Goal: Transaction & Acquisition: Purchase product/service

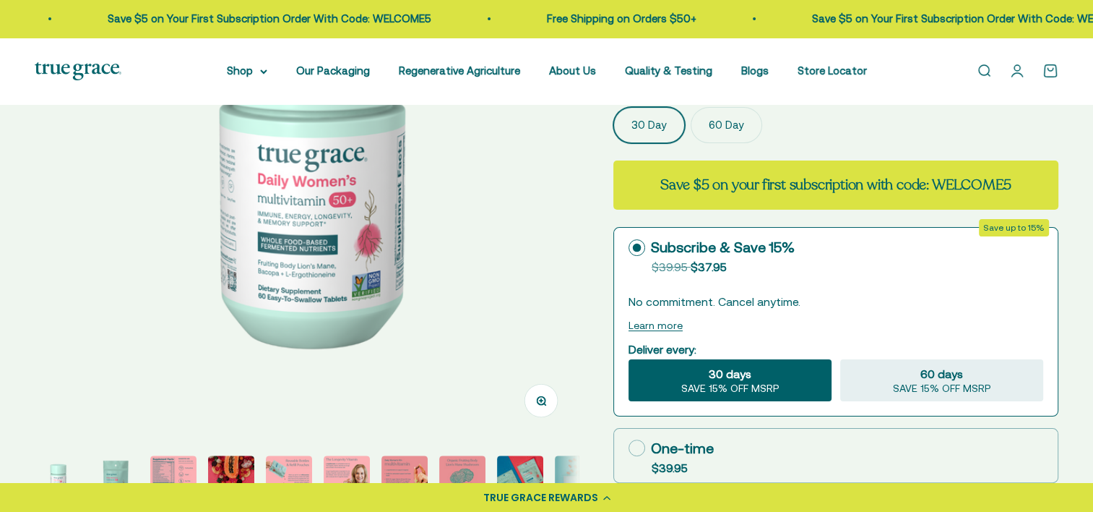
scroll to position [371, 0]
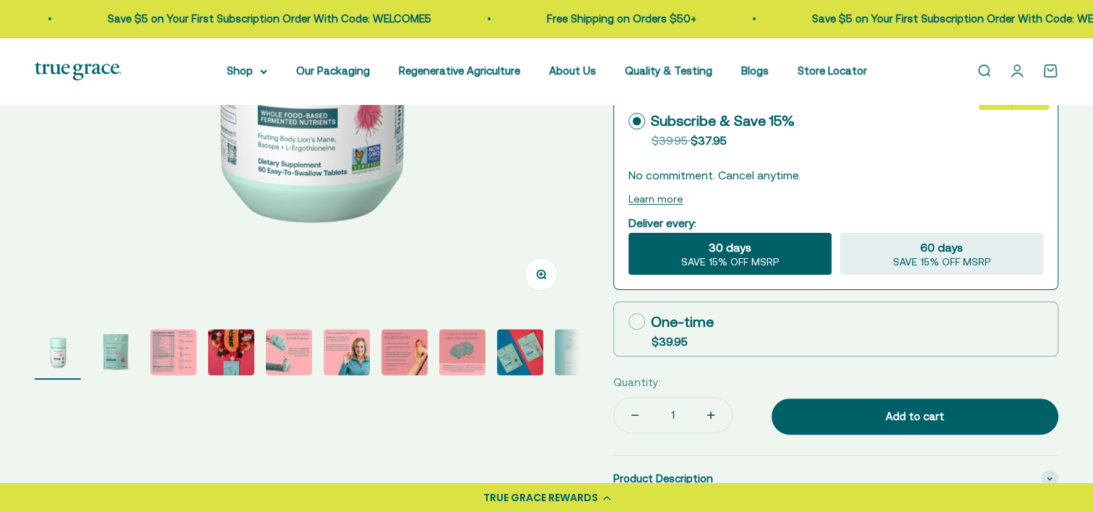
click at [173, 353] on img "Go to item 3" at bounding box center [173, 352] width 46 height 46
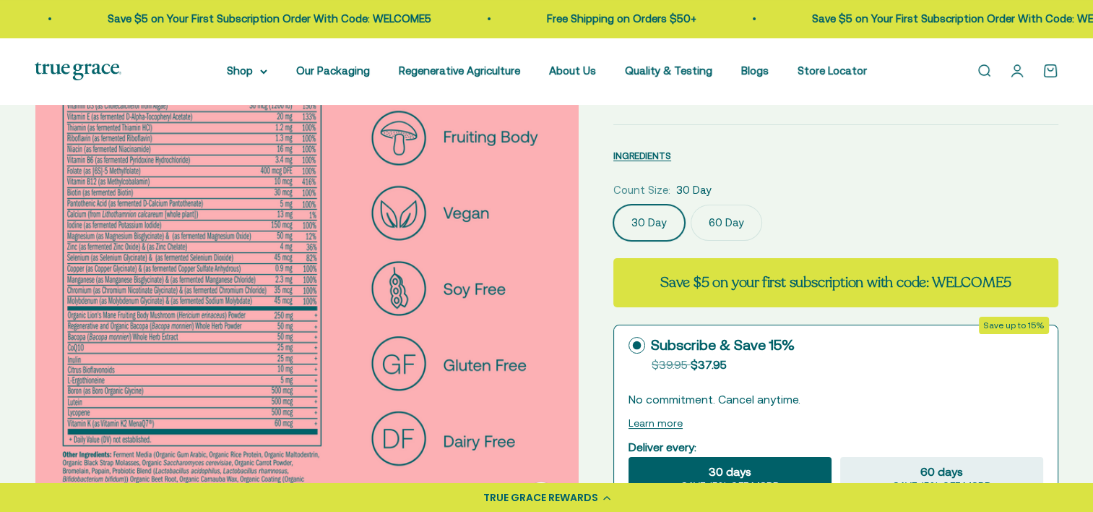
scroll to position [0, 1134]
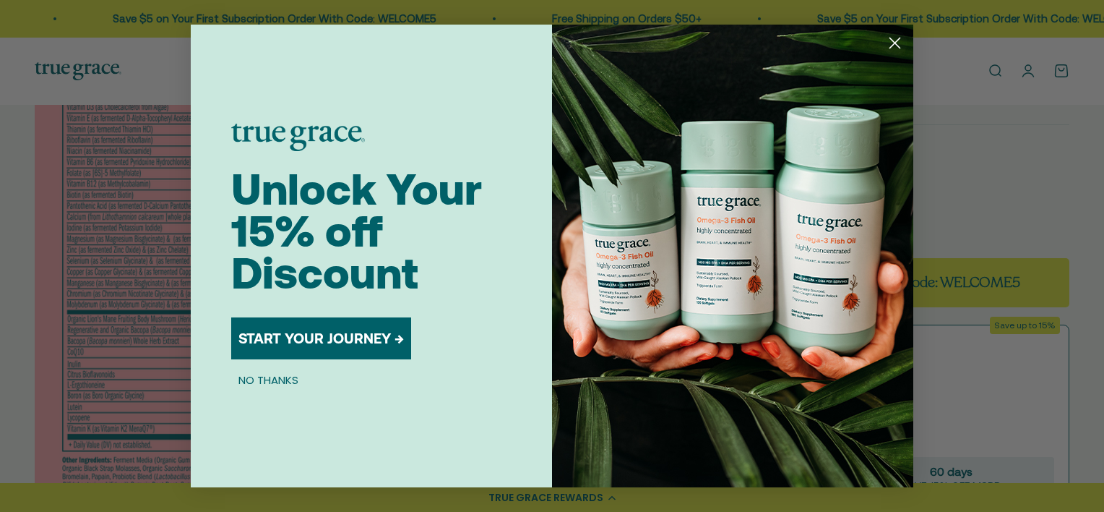
click at [898, 45] on circle "Close dialog" at bounding box center [895, 43] width 24 height 24
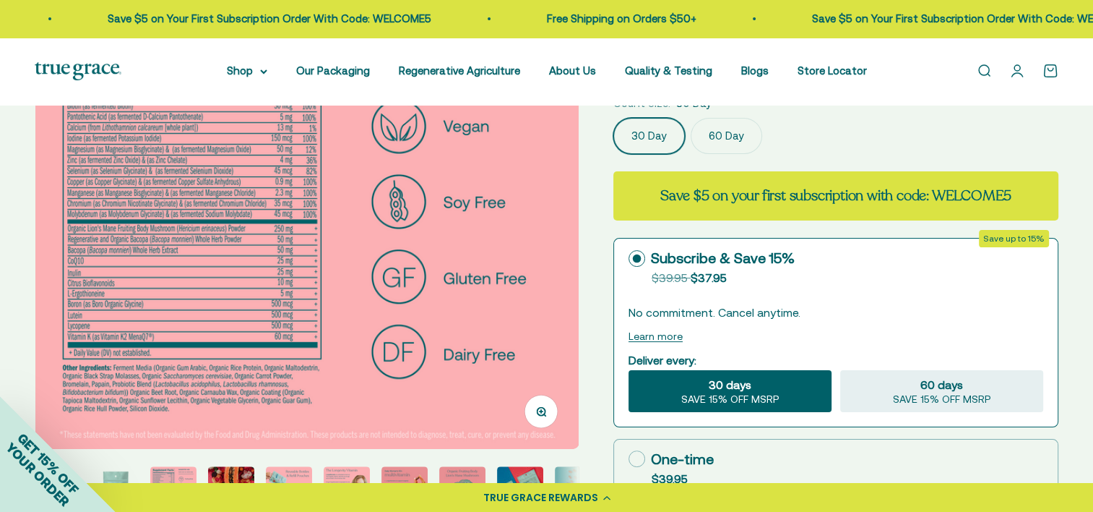
scroll to position [236, 0]
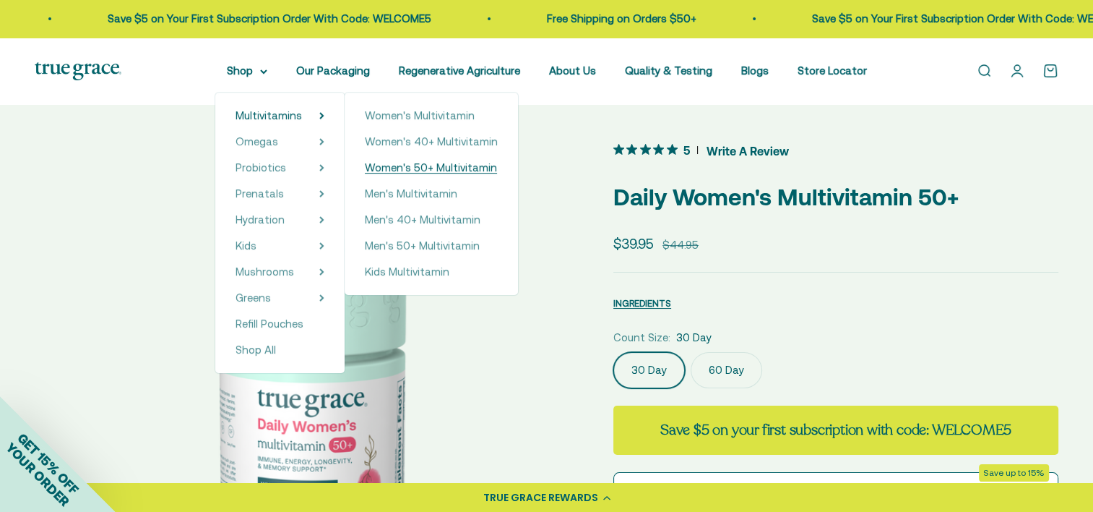
click at [439, 171] on span "Women's 50+ Multivitamin" at bounding box center [431, 167] width 132 height 12
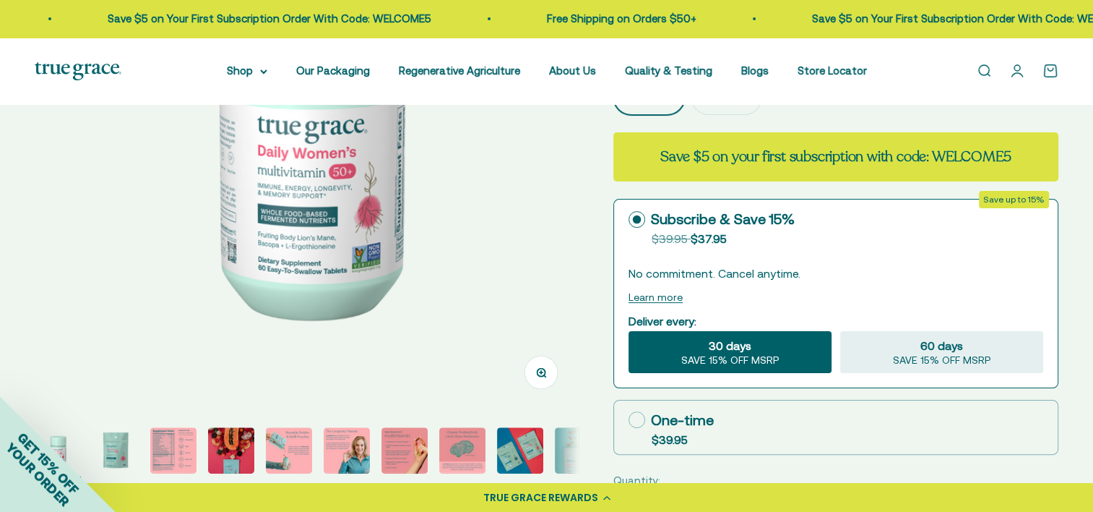
scroll to position [272, 0]
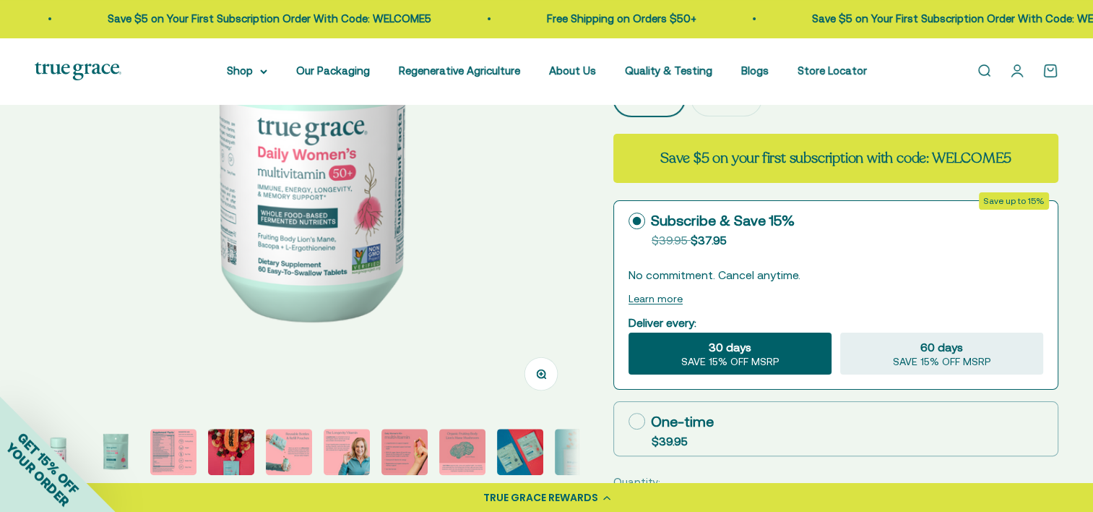
click at [171, 446] on img "Go to item 3" at bounding box center [173, 451] width 46 height 46
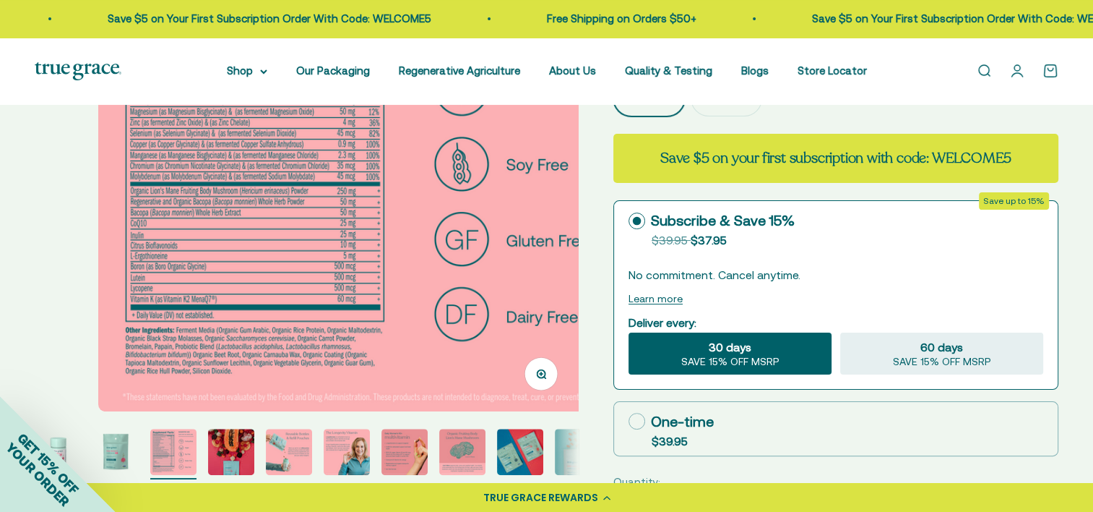
scroll to position [0, 1122]
